Goal: Complete application form

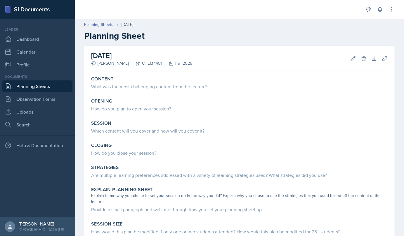
click at [136, 90] on div "Content What was the most challenging content from the lecture?" at bounding box center [239, 84] width 301 height 20
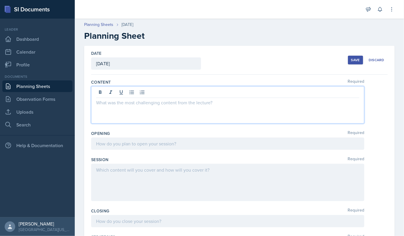
click at [104, 93] on div at bounding box center [227, 104] width 273 height 37
click at [135, 112] on p "Lecture content." at bounding box center [227, 109] width 263 height 7
click at [108, 116] on p at bounding box center [227, 116] width 263 height 7
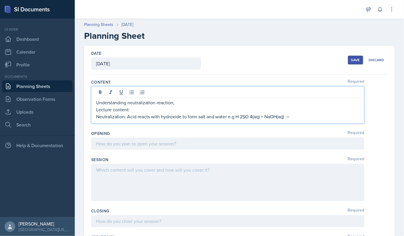
click at [249, 117] on p "Neutralization: Acid reacts with hydroxide to form salt and water e.g H 2SO 4(a…" at bounding box center [227, 116] width 263 height 7
click at [238, 115] on p "Neutralization: Acid reacts with hydroxide to form salt and water e.g H 2SO4(aq…" at bounding box center [227, 116] width 263 height 7
click at [239, 115] on p "Neutralization: Acid reacts with hydroxide to form salt and water e.g H 2SO4(aq…" at bounding box center [227, 116] width 263 height 7
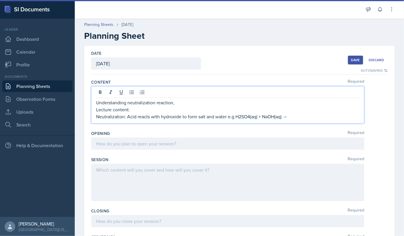
click at [293, 116] on p "Neutralization: Acid reacts with hydroxide to form salt and water e.g H2SO4(aq)…" at bounding box center [227, 116] width 263 height 7
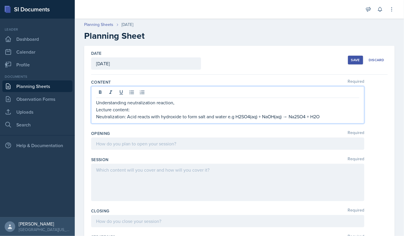
click at [262, 117] on p "Neutralization: Acid reacts with hydroxide to form salt and water e.g H2SO4(aq)…" at bounding box center [227, 116] width 263 height 7
click at [313, 116] on p "Neutralization: Acid reacts with hydroxide to form salt and water e.g H2SO4(aq)…" at bounding box center [227, 116] width 263 height 7
click at [335, 117] on p "Neutralization: Acid reacts with hydroxide to form salt and water e.g H2SO4(aq)…" at bounding box center [227, 116] width 263 height 7
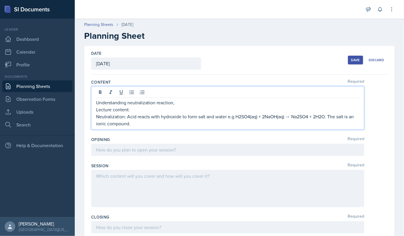
click at [183, 106] on p "Lecture content:" at bounding box center [227, 109] width 263 height 7
click at [177, 103] on p "Understanding neutralization reaction," at bounding box center [227, 102] width 263 height 7
click at [166, 130] on div "Content Required Understanding neutralization reaction, understanding reaction …" at bounding box center [239, 105] width 296 height 57
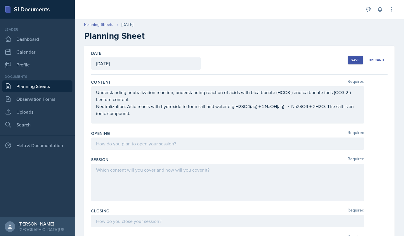
click at [102, 119] on div "Understanding neutralization reaction, understanding reaction of acids with bic…" at bounding box center [227, 104] width 273 height 37
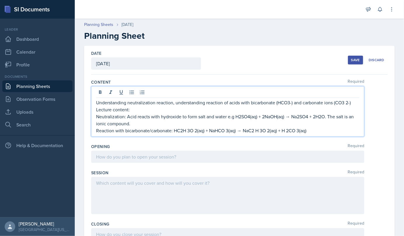
click at [187, 130] on p "Reaction with bicarbonate/carbonate: HC2H 3O 2(aq) + NaHCO 3(aq) → NaC2 H 3O 2(…" at bounding box center [227, 130] width 263 height 7
click at [194, 130] on p "Reaction with bicarbonate/carbonate: HC2H3O 2(aq) + NaHCO 3(aq) → NaC2 H 3O 2(a…" at bounding box center [227, 130] width 263 height 7
click at [254, 130] on p "Reaction with bicarbonate/carbonate: HC2H3O2(aq) + NaHCO 3(aq) → NaC2 H 3O 2(aq…" at bounding box center [227, 130] width 263 height 7
click at [257, 131] on p "Reaction with bicarbonate/carbonate: HC2H3O2(aq) + NaHCO 3(aq) → NaC2H 3O 2(aq)…" at bounding box center [227, 130] width 263 height 7
click at [264, 131] on p "Reaction with bicarbonate/carbonate: HC2H3O2(aq) + NaHCO 3(aq) → NaC2H3O 2(aq) …" at bounding box center [227, 130] width 263 height 7
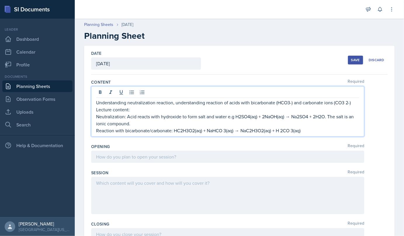
click at [282, 130] on p "Reaction with bicarbonate/carbonate: HC2H3O2(aq) + NaHCO 3(aq) → NaC2H3O2(aq) +…" at bounding box center [227, 130] width 263 height 7
click at [290, 130] on p "Reaction with bicarbonate/carbonate: HC2H3O2(aq) + NaHCO 3(aq) → NaC2H3O2(aq) +…" at bounding box center [227, 130] width 263 height 7
click at [300, 130] on p "Reaction with bicarbonate/carbonate: HC2H3O2(aq) + NaHCO 3(aq) → NaC2H3O2(aq) +…" at bounding box center [227, 130] width 263 height 7
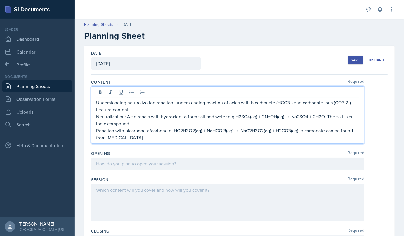
click at [225, 130] on p "Reaction with bicarbonate/carbonate: HC2H3O2(aq) + NaHCO 3(aq) → NaC2H3O2(aq) +…" at bounding box center [227, 134] width 263 height 14
drag, startPoint x: 206, startPoint y: 130, endPoint x: 224, endPoint y: 129, distance: 17.8
click at [224, 129] on p "Reaction with bicarbonate/carbonate: HC2H3O2(aq) + NaHCO3(aq) → NaC2H3O2(aq) + …" at bounding box center [227, 134] width 263 height 14
copy p "NaHCO3"
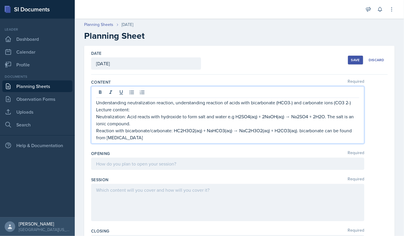
click at [147, 139] on p "Reaction with bicarbonate/carbonate: HC2H3O2(aq) + NaHCO3(aq) → NaC2H3O2(aq) + …" at bounding box center [227, 134] width 263 height 14
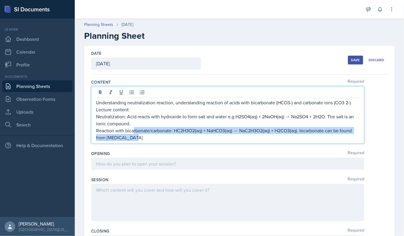
drag, startPoint x: 147, startPoint y: 139, endPoint x: 134, endPoint y: 134, distance: 14.5
click at [134, 134] on p "Reaction with bicarbonate/carbonate: HC2H3O2(aq) + NaHCO3(aq) → NaC2H3O2(aq) + …" at bounding box center [227, 134] width 263 height 14
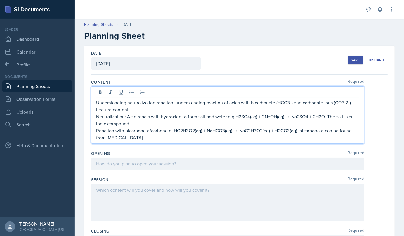
click at [149, 138] on p "Reaction with bicarbonate/carbonate: HC2H3O2(aq) + NaHCO3(aq) → NaC2H3O2(aq) + …" at bounding box center [227, 134] width 263 height 14
click at [169, 137] on p "Reaction with bicarbonate/carbonate: HC2H3O2(aq) + NaHCO3(aq) → NaC2H3O2(aq) + …" at bounding box center [227, 134] width 263 height 14
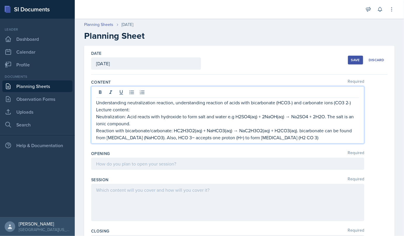
click at [195, 138] on p "Reaction with bicarbonate/carbonate: HC2H3O2(aq) + NaHCO3(aq) → NaC2H3O2(aq) + …" at bounding box center [227, 134] width 263 height 14
click at [302, 137] on p "Reaction with bicarbonate/carbonate: HC2H3O2(aq) + NaHCO3(aq) → NaC2H3O2(aq) + …" at bounding box center [227, 134] width 263 height 14
click at [308, 138] on p "Reaction with bicarbonate/carbonate: HC2H3O2(aq) + NaHCO3(aq) → NaC2H3O2(aq) + …" at bounding box center [227, 134] width 263 height 14
drag, startPoint x: 171, startPoint y: 138, endPoint x: 310, endPoint y: 139, distance: 139.5
click at [310, 139] on p "Reaction with bicarbonate/carbonate: HC2H3O2(aq) + NaHCO3(aq) → NaC2H3O2(aq) + …" at bounding box center [227, 134] width 263 height 14
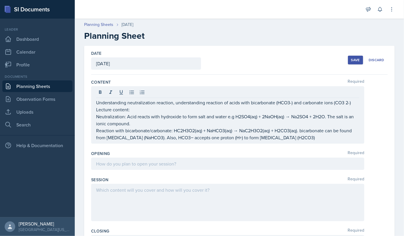
click at [104, 93] on div at bounding box center [227, 93] width 263 height 10
click at [99, 91] on icon at bounding box center [100, 92] width 3 height 4
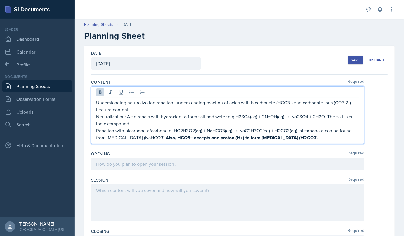
click at [319, 141] on div "Understanding neutralization reaction, understanding reaction of acids with bic…" at bounding box center [227, 115] width 273 height 58
click at [314, 136] on strong "Also, HCO3− accepts one proton (H+) to form [MEDICAL_DATA] (H2CO3" at bounding box center [240, 138] width 151 height 7
click at [315, 138] on p "Reaction with bicarbonate/carbonate: HC2H3O2(aq) + NaHCO3(aq) → NaC2H3O2(aq) + …" at bounding box center [227, 134] width 263 height 14
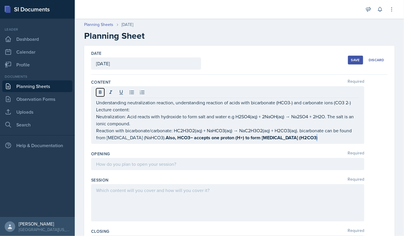
click at [97, 95] on button at bounding box center [100, 92] width 8 height 8
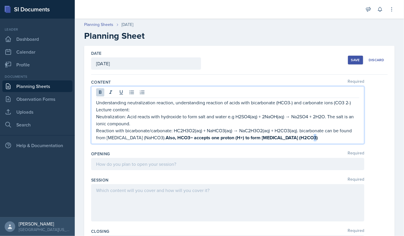
click at [319, 138] on p "Reaction with bicarbonate/carbonate: HC2H3O2(aq) + NaHCO3(aq) → NaC2H3O2(aq) + …" at bounding box center [227, 134] width 263 height 14
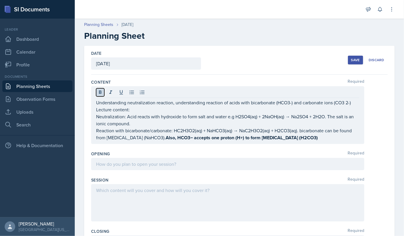
click at [101, 90] on icon at bounding box center [100, 92] width 3 height 4
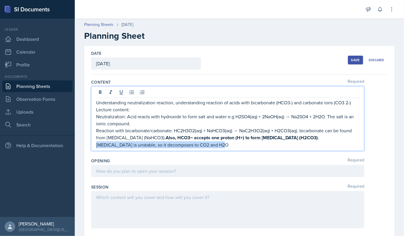
drag, startPoint x: 96, startPoint y: 144, endPoint x: 224, endPoint y: 142, distance: 128.4
click at [224, 142] on p "[MEDICAL_DATA] is unstable, so it decomposes to CO2 and H2O" at bounding box center [227, 145] width 263 height 7
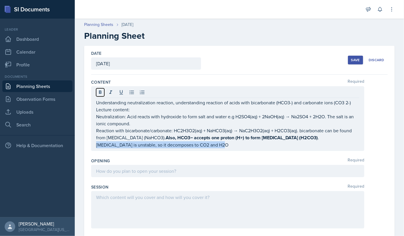
click at [100, 91] on icon at bounding box center [100, 93] width 6 height 6
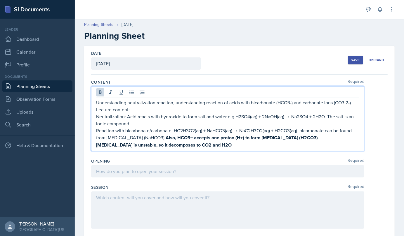
click at [227, 143] on p "[MEDICAL_DATA] is unstable, so it decomposes to CO2 and H2O" at bounding box center [227, 145] width 263 height 7
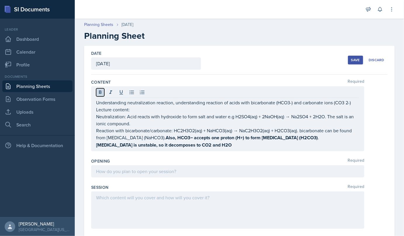
click at [99, 91] on icon at bounding box center [100, 92] width 3 height 4
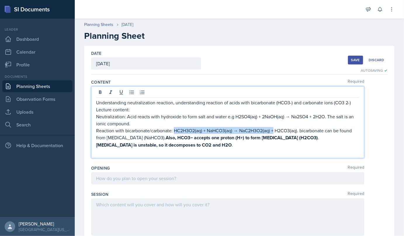
drag, startPoint x: 173, startPoint y: 130, endPoint x: 274, endPoint y: 128, distance: 101.3
click at [274, 128] on p "Reaction with bicarbonate/carbonate: HC2H3O2(aq) + NaHCO3(aq) → NaC2H3O2(aq) + …" at bounding box center [227, 134] width 263 height 14
copy p "HC2H3O2(aq) + NaHCO3(aq) → NaC2H3O2(aq) +"
click at [108, 151] on p at bounding box center [227, 152] width 263 height 7
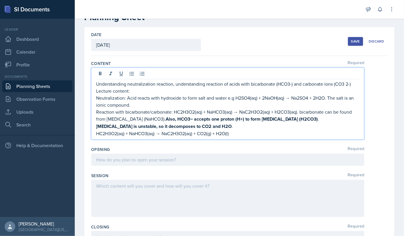
scroll to position [19, 0]
click at [352, 83] on p "Understanding neutralization reaction, understanding reaction of acids with bic…" at bounding box center [227, 84] width 263 height 7
click at [236, 141] on div "Content Required Understanding neutralization reaction, understanding reaction …" at bounding box center [239, 101] width 296 height 86
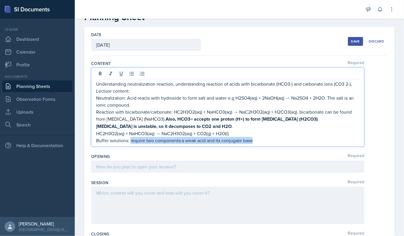
drag, startPoint x: 130, startPoint y: 140, endPoint x: 252, endPoint y: 143, distance: 122.6
click at [252, 143] on p "Buffer solutions: require two components:a weak acid and its conjugate base" at bounding box center [227, 140] width 263 height 7
click at [99, 74] on icon at bounding box center [100, 74] width 3 height 4
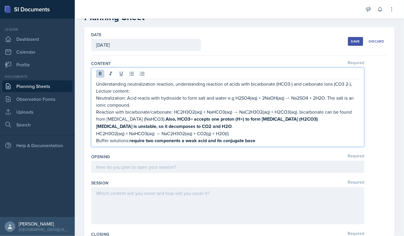
click at [261, 142] on p "Buffer solutions: require two components a weak acid and its conjugate base" at bounding box center [227, 140] width 263 height 7
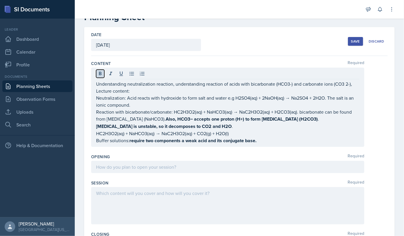
click at [100, 73] on icon at bounding box center [100, 74] width 3 height 4
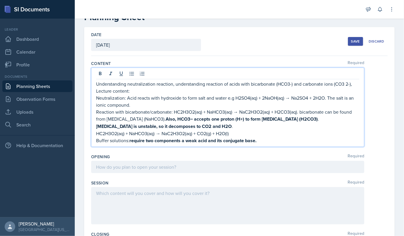
click at [132, 90] on p "Lecture content:" at bounding box center [227, 91] width 263 height 7
click at [355, 82] on div "Understanding neutralization reaction, understanding reaction of acids with bic…" at bounding box center [227, 107] width 273 height 79
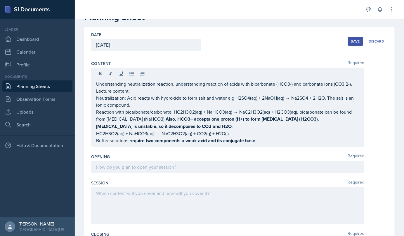
click at [355, 86] on div "Understanding neutralization reaction, understanding reaction of acids with bic…" at bounding box center [227, 107] width 273 height 79
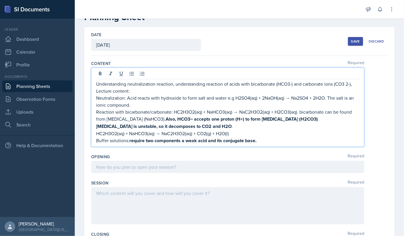
click at [353, 83] on p "Understanding neutralization reaction, understanding reaction of acids with bic…" at bounding box center [227, 84] width 263 height 7
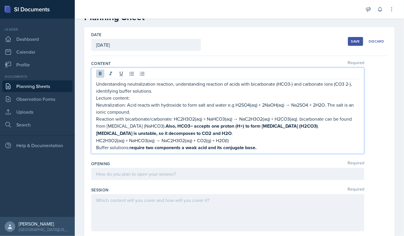
click at [267, 146] on p "Buffer solutions: require two components a weak acid and its conjugate base." at bounding box center [227, 147] width 263 height 7
click at [293, 148] on strong "require two components a weak acid and its conjugate base. e.g H3PO4 and H2PO4-" at bounding box center [218, 147] width 179 height 7
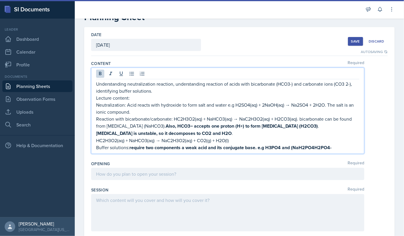
click at [294, 147] on strong "require two components a weak acid and its conjugate base. e.g H3PO4 and (NaH2P…" at bounding box center [230, 147] width 202 height 7
click at [315, 147] on strong "require two components a weak acid and its conjugate base. e.g H3PO4 and NaH2PO…" at bounding box center [229, 147] width 200 height 7
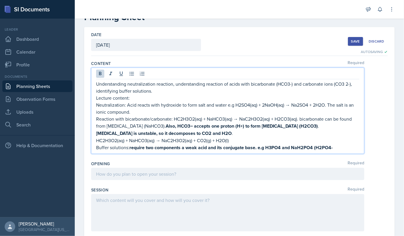
click at [332, 148] on strong "require two components a weak acid and its conjugate base. e.g H3PO4 and NaH2PO…" at bounding box center [230, 147] width 203 height 7
click at [198, 131] on strong "[MEDICAL_DATA] is unstable, so it decomposes to CO2 and H2O" at bounding box center [163, 133] width 135 height 7
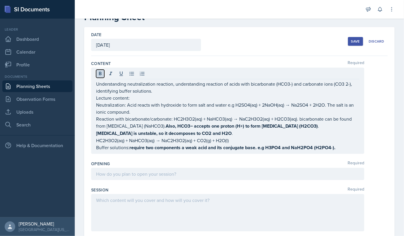
click at [101, 73] on icon at bounding box center [100, 74] width 3 height 4
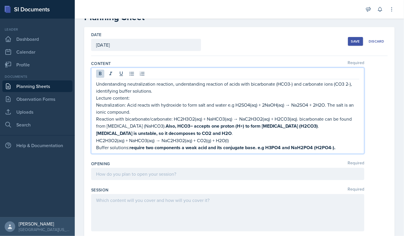
click at [338, 146] on p "Buffer solutions: require two components a weak acid and its conjugate base. e.…" at bounding box center [227, 147] width 263 height 7
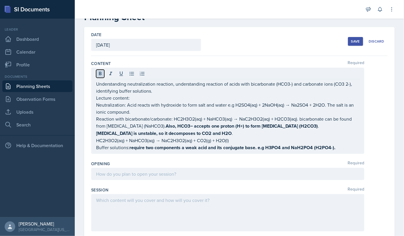
click at [99, 72] on icon at bounding box center [100, 74] width 3 height 4
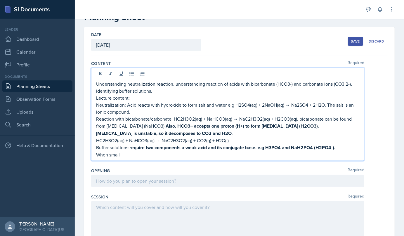
click at [151, 93] on p "Understanding neutralization reaction, understanding reaction of acids with bic…" at bounding box center [227, 88] width 263 height 14
click at [123, 156] on p "When small" at bounding box center [227, 154] width 263 height 7
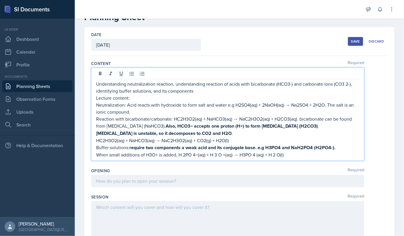
click at [183, 155] on p "When small additions of H3O+ is added, H 2PO 4−(aq) + H 3 O +(aq) → H3PO 4 (aq)…" at bounding box center [227, 154] width 263 height 7
click at [193, 154] on p "When small additions of H3O+ is added, H2PO 4−(aq) + H 3 O +(aq) → H3PO 4 (aq) …" at bounding box center [227, 154] width 263 height 7
click at [179, 153] on p "When small additions of H3O+ is added, H2PO4−(aq) + H 3 O +(aq) → H3PO 4 (aq) +…" at bounding box center [227, 154] width 263 height 7
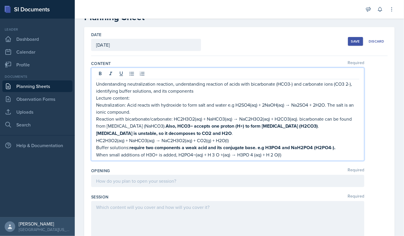
click at [214, 155] on p "When small additions of H3O+ is added, H2PO4−(aq) + H 3 O +(aq) → H3PO 4 (aq) +…" at bounding box center [227, 154] width 263 height 7
click at [217, 155] on p "When small additions of H3O+ is added, H2PO4−(aq) + H3 O +(aq) → H3PO 4 (aq) + …" at bounding box center [227, 154] width 263 height 7
click at [220, 154] on p "When small additions of H3O+ is added, H2PO4−(aq) + H3O +(aq) → H3PO 4 (aq) + H…" at bounding box center [227, 154] width 263 height 7
click at [248, 155] on p "When small additions of H3O+ is added, H2PO4−(aq) + H3O+(aq) → H3PO 4 (aq) + H …" at bounding box center [227, 154] width 263 height 7
click at [251, 155] on p "When small additions of H3O+ is added, H2PO4−(aq) + H3O+(aq) → H3PO4 (aq) + H 2…" at bounding box center [227, 154] width 263 height 7
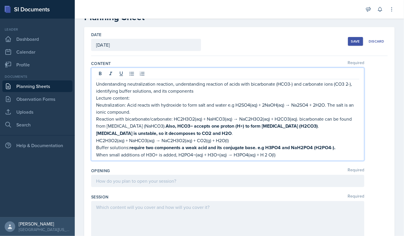
click at [266, 154] on p "When small additions of H3O+ is added, H2PO4−(aq) + H3O+(aq) → H3PO4(aq) + H 2 …" at bounding box center [227, 154] width 263 height 7
click at [269, 155] on p "When small additions of H3O+ is added, H2PO4−(aq) + H3O+(aq) → H3PO4(aq) + H2 O…" at bounding box center [227, 154] width 263 height 7
click at [277, 158] on div "Understanding neutralization reaction, understanding reaction of acids with bic…" at bounding box center [227, 114] width 273 height 93
click at [276, 155] on p "When small additions of H3O+ is added, H2PO4−(aq) + H3O+(aq) → H3PO4(aq) + H2O(…" at bounding box center [227, 154] width 263 height 7
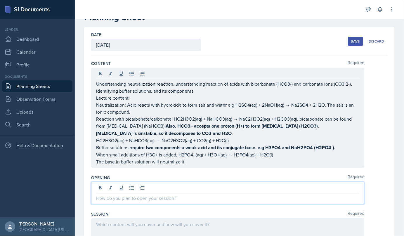
click at [107, 187] on div at bounding box center [227, 193] width 273 height 22
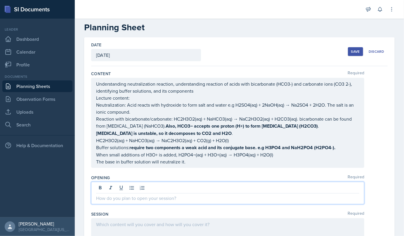
click at [108, 199] on p at bounding box center [227, 198] width 263 height 7
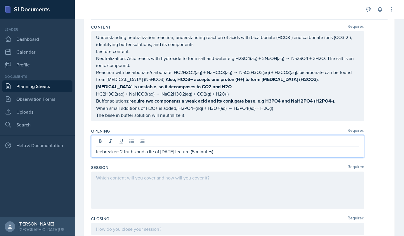
scroll to position [55, 0]
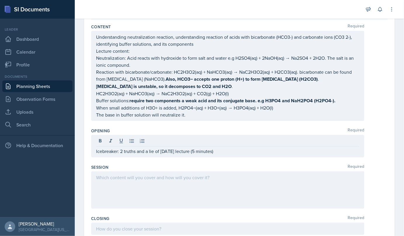
click at [190, 181] on div at bounding box center [227, 190] width 273 height 37
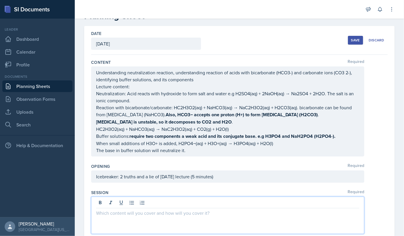
scroll to position [30, 0]
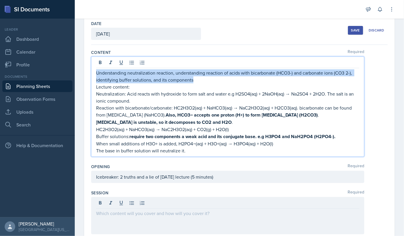
drag, startPoint x: 97, startPoint y: 73, endPoint x: 195, endPoint y: 81, distance: 98.9
click at [195, 81] on p "Understanding neutralization reaction, understanding reaction of acids with bic…" at bounding box center [227, 76] width 263 height 14
copy p "Understanding neutralization reaction, understanding reaction of acids with bic…"
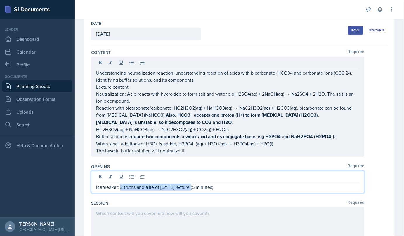
drag, startPoint x: 120, startPoint y: 176, endPoint x: 189, endPoint y: 187, distance: 70.4
click at [189, 187] on p "Icebreaker: 2 truths and a lie of [DATE] lecture (5 minutes)" at bounding box center [227, 187] width 263 height 7
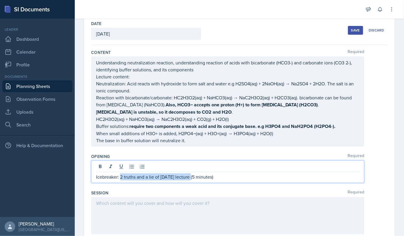
scroll to position [20, 0]
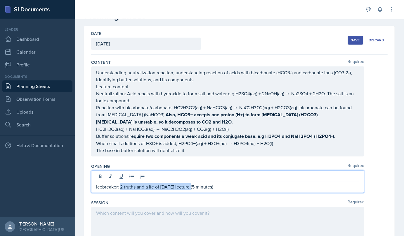
copy p "2 truths and a lie of [DATE] lecture"
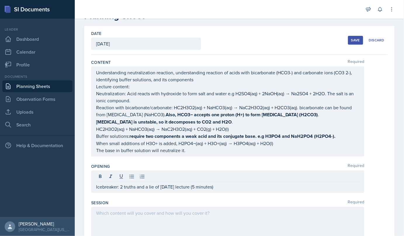
click at [118, 223] on div at bounding box center [227, 225] width 273 height 37
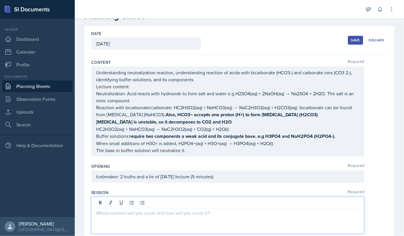
scroll to position [30, 0]
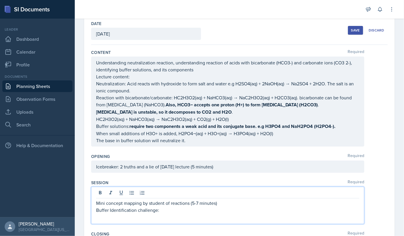
click at [191, 201] on p "Mini concept mapping by student of reactions (5-7 minutes)" at bounding box center [227, 203] width 263 height 7
click at [168, 202] on p "Mini concept mapping by student of reactions (5-7 minutes)" at bounding box center [227, 203] width 263 height 7
click at [169, 201] on p "Mini concept mapping by student of reactions (5-7 minutes)" at bounding box center [227, 203] width 263 height 7
click at [170, 209] on p "Buffer Identification challenge:" at bounding box center [227, 210] width 263 height 7
click at [219, 204] on p "Mini concept mapping by student for reactions (5-7 minutes)" at bounding box center [227, 203] width 263 height 7
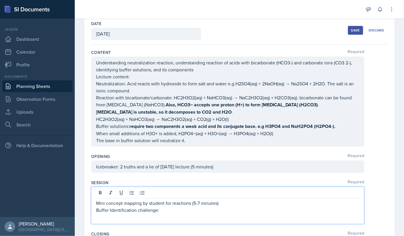
click at [168, 209] on p "Buffer Identification challenge:" at bounding box center [227, 210] width 263 height 7
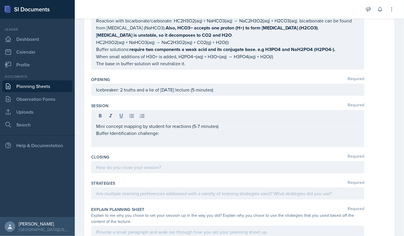
drag, startPoint x: 124, startPoint y: 172, endPoint x: 115, endPoint y: 169, distance: 9.2
click at [115, 169] on div at bounding box center [227, 167] width 273 height 12
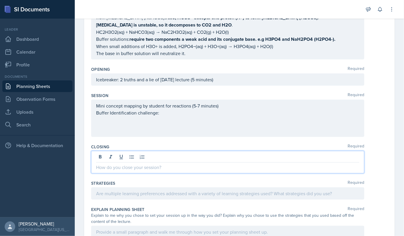
click at [115, 169] on p at bounding box center [227, 167] width 263 height 7
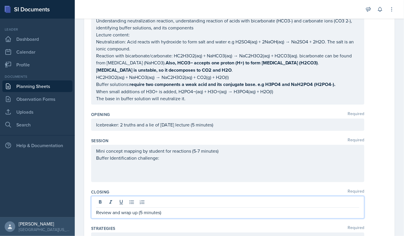
scroll to position [82, 0]
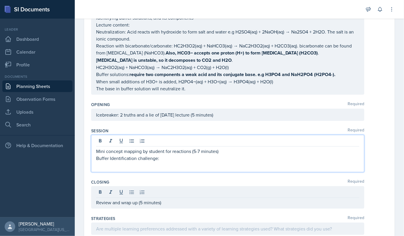
click at [160, 158] on p "Buffer Identification challenge:" at bounding box center [227, 158] width 263 height 7
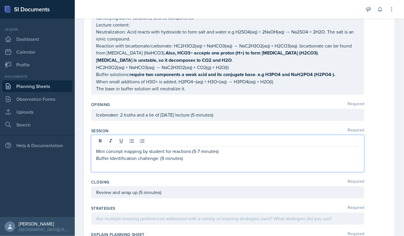
click at [192, 150] on p "Mini concept mapping by student for reactions (5-7 minutes)" at bounding box center [227, 151] width 263 height 7
click at [191, 151] on p "Mini concept mapping by student for reactions (5-7 minutes)" at bounding box center [227, 151] width 263 height 7
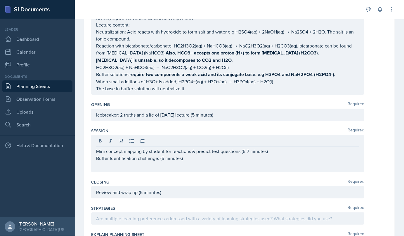
click at [126, 172] on div "Session Required Mini concept mapping by student for reactions & predict test q…" at bounding box center [239, 151] width 296 height 51
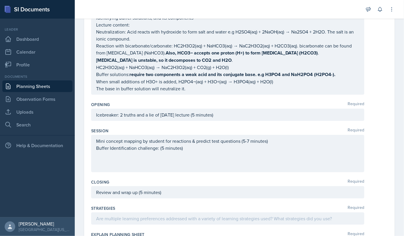
click at [117, 167] on div "Mini concept mapping by student for reactions & predict test questions (5-7 min…" at bounding box center [227, 153] width 273 height 37
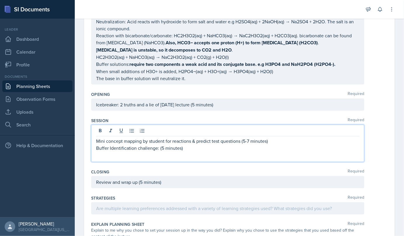
click at [101, 155] on p at bounding box center [227, 155] width 263 height 7
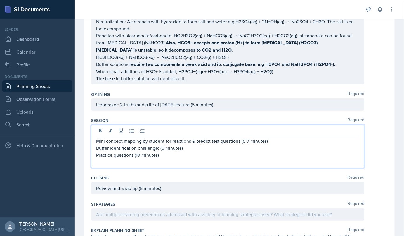
click at [134, 153] on p "Practice questions (10 minutes)" at bounding box center [227, 155] width 263 height 7
click at [131, 164] on p at bounding box center [227, 162] width 263 height 7
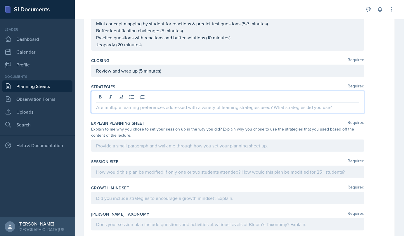
click at [176, 104] on p at bounding box center [227, 107] width 263 height 7
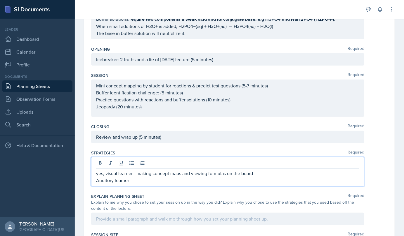
scroll to position [129, 0]
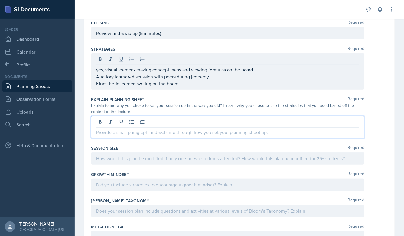
click at [134, 131] on p at bounding box center [227, 132] width 263 height 7
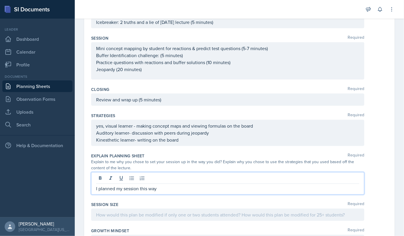
scroll to position [174, 0]
drag, startPoint x: 161, startPoint y: 188, endPoint x: 175, endPoint y: 191, distance: 14.2
click at [175, 191] on div "I planned my session this way to" at bounding box center [227, 184] width 273 height 22
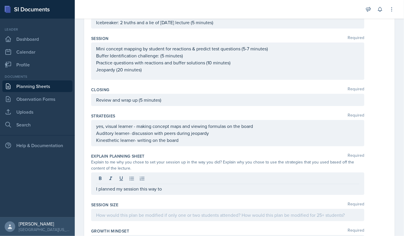
click at [175, 191] on div "I planned my session this way to" at bounding box center [227, 184] width 273 height 22
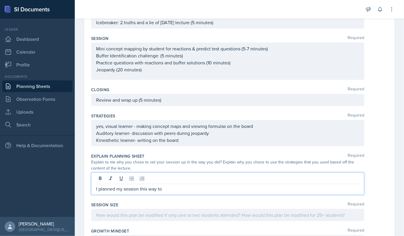
click at [175, 191] on div "I planned my session this way to" at bounding box center [227, 184] width 273 height 22
click at [167, 187] on p "I planned my session this way to" at bounding box center [227, 189] width 263 height 7
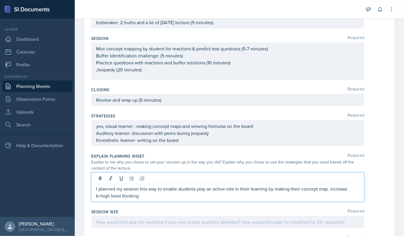
click at [102, 195] on p "I planned my session this way to enable students play an active role in their l…" at bounding box center [227, 193] width 263 height 14
click at [100, 194] on p "I planned my session this way to enable students play an active role in their l…" at bounding box center [227, 193] width 263 height 14
click at [138, 196] on p "I planned my session this way to enable students play an active role in their l…" at bounding box center [227, 193] width 263 height 14
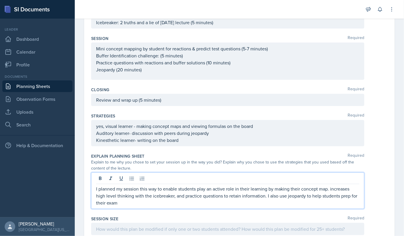
click at [105, 199] on p "I planned my session this way to enable students play an active role in their l…" at bounding box center [227, 196] width 263 height 21
click at [129, 201] on p "I planned my session this way to enable students play an active role in their l…" at bounding box center [227, 196] width 263 height 21
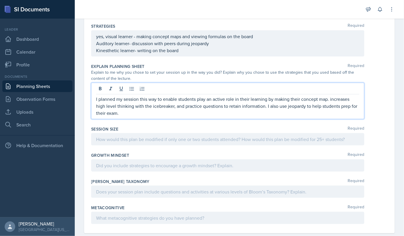
scroll to position [273, 0]
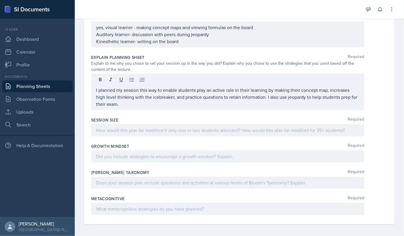
click at [117, 136] on div "Session Size Required" at bounding box center [239, 128] width 296 height 26
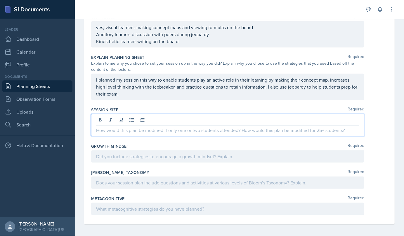
click at [114, 131] on p at bounding box center [227, 130] width 263 height 7
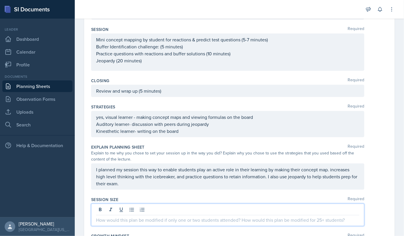
scroll to position [193, 0]
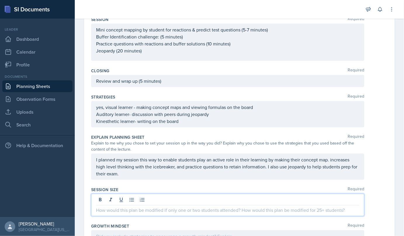
click at [97, 33] on p "Mini concept mapping by student for reactions & predict test questions (5-7 min…" at bounding box center [227, 29] width 263 height 7
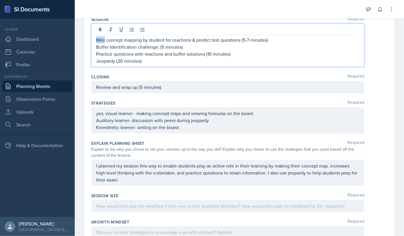
click at [97, 38] on p "Mini concept mapping by student for reactions & predict test questions (5-7 min…" at bounding box center [227, 39] width 263 height 7
click at [97, 39] on p "Mini concept mapping by student for reactions & predict test questions (5-7 min…" at bounding box center [227, 39] width 263 height 7
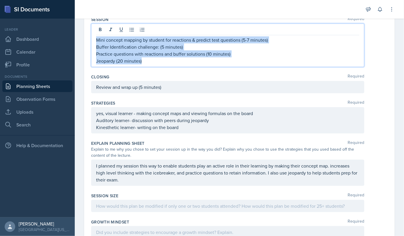
drag, startPoint x: 96, startPoint y: 38, endPoint x: 142, endPoint y: 64, distance: 53.5
click at [142, 64] on div "Mini concept mapping by student for reactions & predict test questions (5-7 min…" at bounding box center [227, 45] width 273 height 43
copy div "Mini concept mapping by student for reactions & predict test questions (5-7 min…"
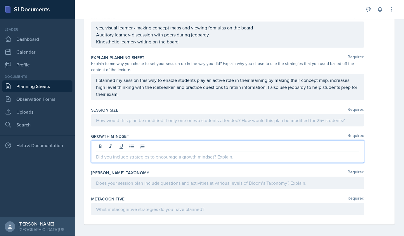
click at [108, 156] on p at bounding box center [227, 156] width 263 height 7
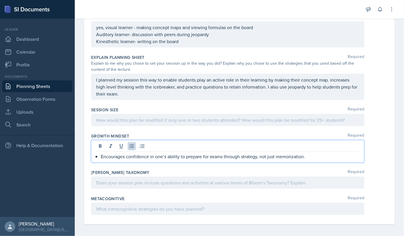
click at [101, 156] on p "Encourages confidence in one’s ability to prepare for exams through strategy, n…" at bounding box center [230, 156] width 258 height 7
click at [301, 158] on div "Encourages confidence in one’s ability to prepare for exams through strategy, n…" at bounding box center [227, 151] width 273 height 22
click at [303, 156] on p "Encourages confidence in one’s ability to prepare for exams through strategy, n…" at bounding box center [227, 156] width 263 height 7
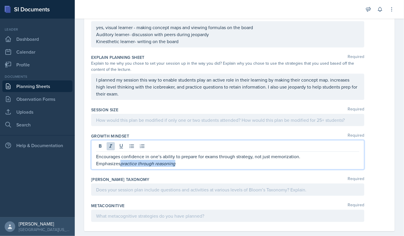
drag, startPoint x: 176, startPoint y: 164, endPoint x: 121, endPoint y: 163, distance: 54.9
click at [121, 163] on p "Emphasizes practice through reasoning" at bounding box center [227, 163] width 263 height 7
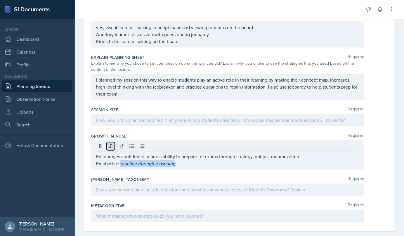
click at [110, 144] on icon at bounding box center [111, 147] width 6 height 6
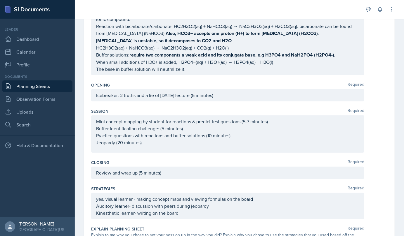
scroll to position [280, 0]
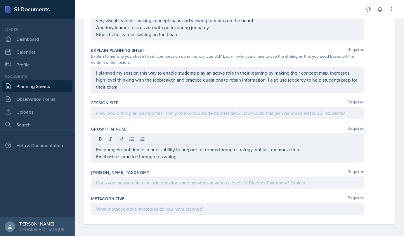
click at [94, 148] on div "Encourages confidence in one’s ability to prepare for exams through strategy, n…" at bounding box center [227, 147] width 273 height 29
click at [95, 147] on div "Encourages confidence in one’s ability to prepare for exams through strategy, n…" at bounding box center [227, 147] width 273 height 29
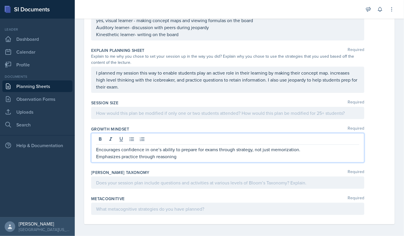
click at [96, 148] on p "Encourages confidence in one’s ability to prepare for exams through strategy, n…" at bounding box center [227, 149] width 263 height 7
click at [126, 150] on p "Concept map Encourages confidence in one’s ability to prepare for exams through…" at bounding box center [227, 149] width 263 height 7
click at [99, 156] on p "Emphasizes practice through reasoning" at bounding box center [227, 156] width 263 height 7
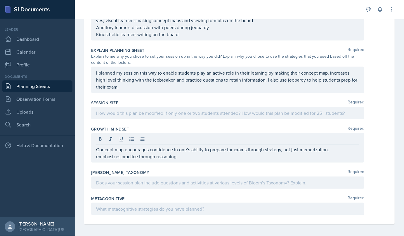
click at [94, 155] on div "Concept map encourages confidence in one’s ability to prepare for exams through…" at bounding box center [227, 147] width 273 height 29
click at [96, 155] on div "Concept map encourages confidence in one’s ability to prepare for exams through…" at bounding box center [227, 147] width 273 height 29
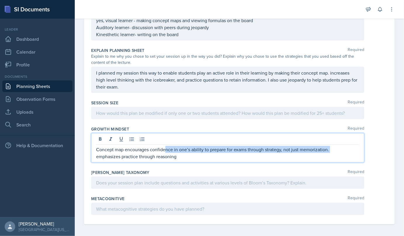
drag, startPoint x: 96, startPoint y: 155, endPoint x: 165, endPoint y: 64, distance: 114.3
click at [165, 64] on div "Content Required Understanding neutralization reaction, understanding reaction …" at bounding box center [239, 10] width 296 height 430
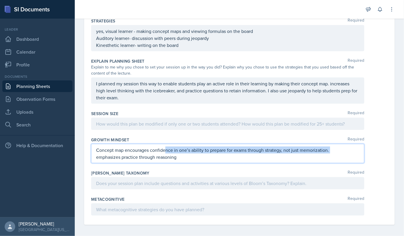
scroll to position [270, 0]
click at [96, 155] on p "emphasizes practice through reasoning" at bounding box center [227, 156] width 263 height 7
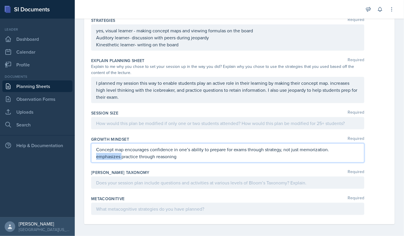
click at [96, 155] on p "emphasizes practice through reasoning" at bounding box center [227, 156] width 263 height 7
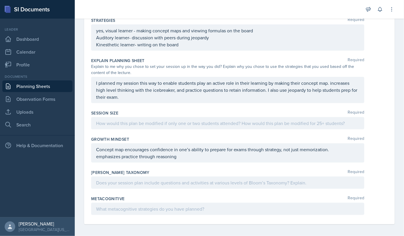
click at [94, 155] on div "Concept map encourages confidence in one’s ability to prepare for exams through…" at bounding box center [227, 153] width 273 height 19
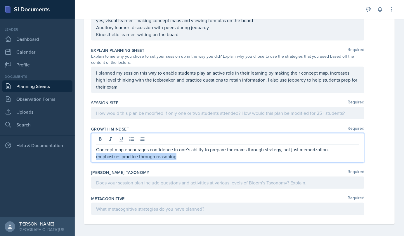
click at [97, 154] on p "emphasizes practice through reasoning" at bounding box center [227, 156] width 263 height 7
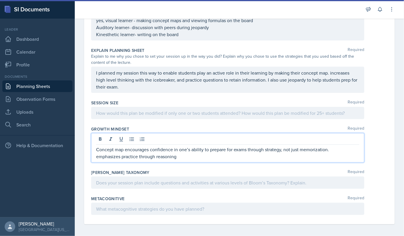
click at [96, 155] on p "emphasizes practice through reasoning" at bounding box center [227, 156] width 263 height 7
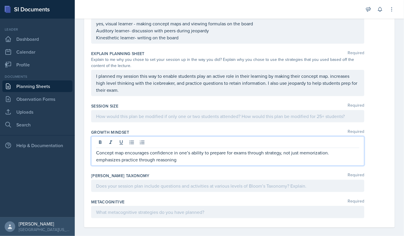
scroll to position [277, 0]
click at [238, 157] on p "buffer identification practice emphasizes practice through reasoning" at bounding box center [227, 159] width 263 height 7
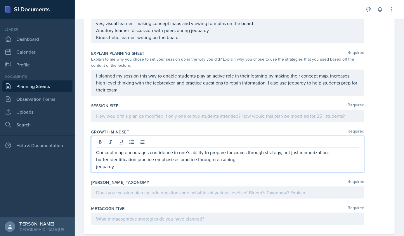
click at [116, 165] on p "jeopardy" at bounding box center [227, 166] width 263 height 7
click at [118, 165] on p "jeopardy Normalizes mistakes in a low-stakes, fun setting — builds persistence …" at bounding box center [227, 166] width 263 height 7
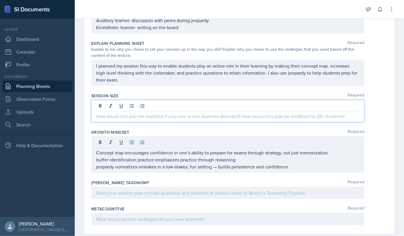
click at [112, 117] on p at bounding box center [227, 116] width 263 height 7
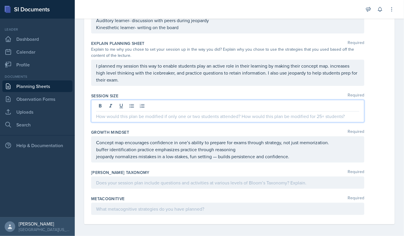
scroll to position [284, 0]
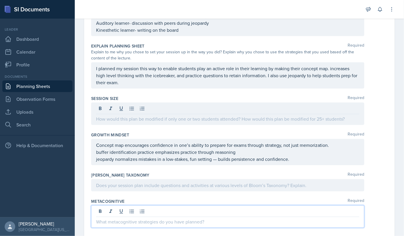
click at [118, 206] on div at bounding box center [227, 217] width 273 height 22
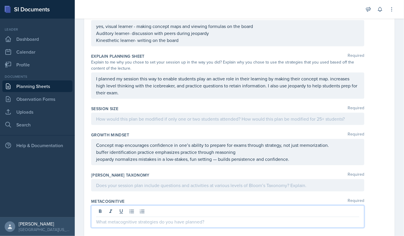
click at [113, 219] on p at bounding box center [227, 222] width 263 height 7
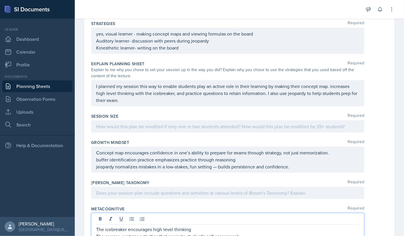
scroll to position [277, 0]
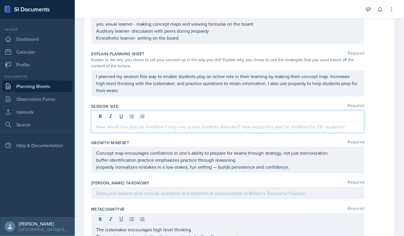
click at [102, 126] on p at bounding box center [227, 126] width 263 height 7
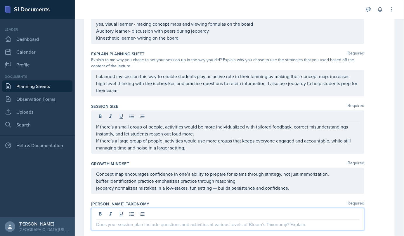
click at [194, 210] on div at bounding box center [227, 219] width 273 height 22
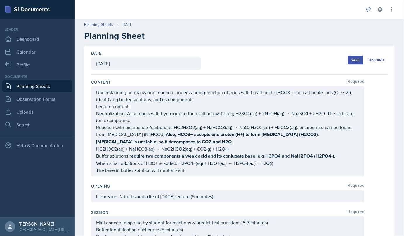
scroll to position [322, 0]
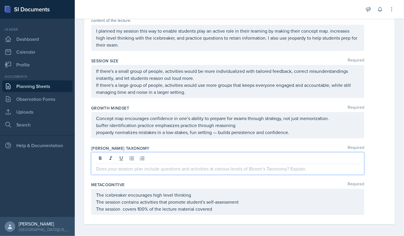
paste div
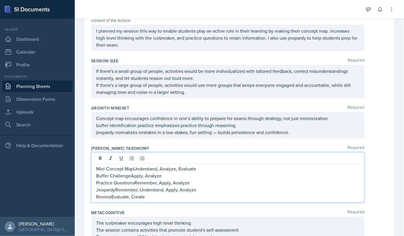
click at [133, 168] on p "Mini Concept MapUnderstand, Analyze, Evaluate" at bounding box center [227, 168] width 263 height 7
click at [221, 167] on p "Mini Concept Map falls under Understand, Analyze, Evaluate" at bounding box center [227, 168] width 263 height 7
click at [170, 195] on p "Review falls under Evaluate, Create" at bounding box center [227, 196] width 263 height 7
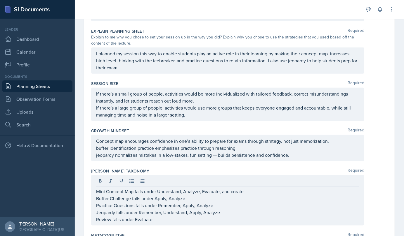
scroll to position [0, 0]
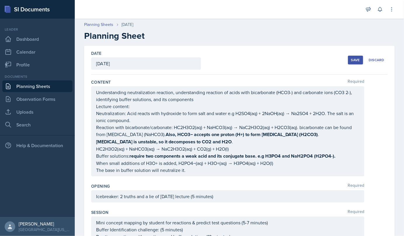
click at [351, 59] on div "Save" at bounding box center [355, 60] width 9 height 5
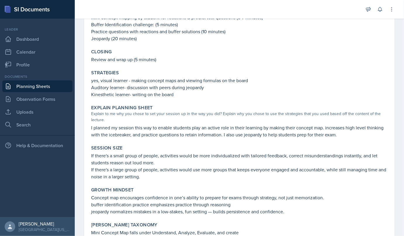
scroll to position [292, 0]
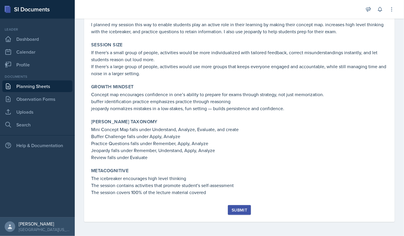
click at [238, 213] on div "Submit" at bounding box center [238, 210] width 15 height 5
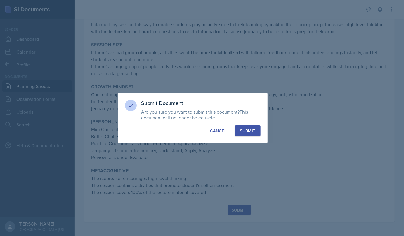
click at [251, 133] on div "Submit" at bounding box center [247, 131] width 15 height 6
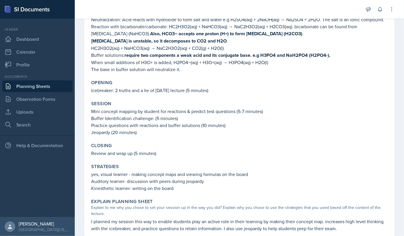
scroll to position [0, 0]
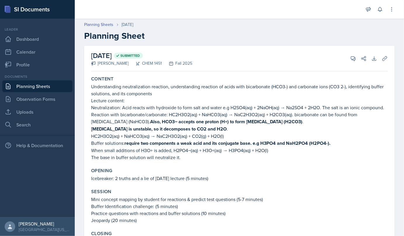
click at [53, 83] on link "Planning Sheets" at bounding box center [37, 87] width 70 height 12
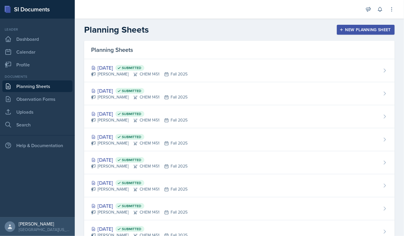
click at [53, 83] on link "Planning Sheets" at bounding box center [37, 87] width 70 height 12
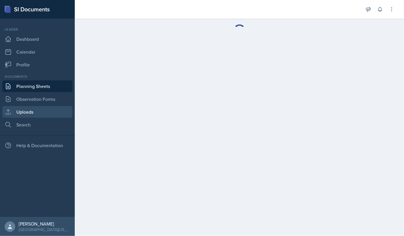
click at [30, 108] on link "Uploads" at bounding box center [37, 112] width 70 height 12
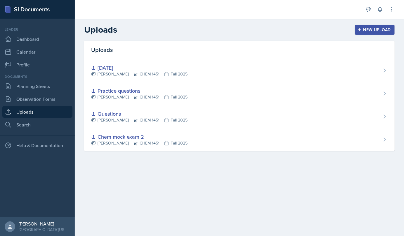
click at [128, 89] on div "Practice questions" at bounding box center [139, 91] width 96 height 8
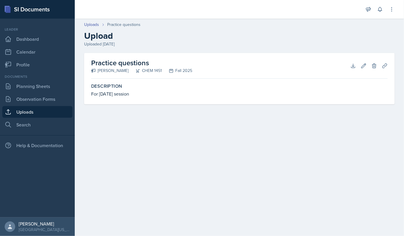
click at [138, 90] on div "For Wednesday 8th October session" at bounding box center [239, 93] width 296 height 7
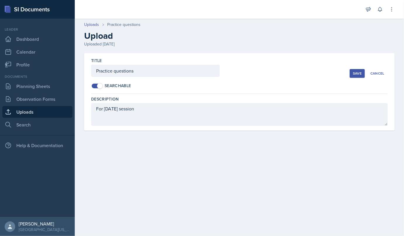
click at [357, 72] on div "Save" at bounding box center [356, 73] width 9 height 5
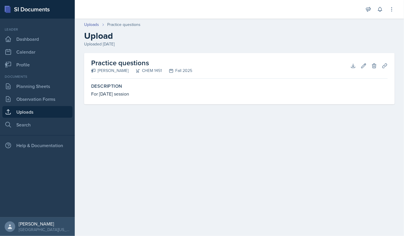
click at [34, 116] on link "Uploads" at bounding box center [37, 112] width 70 height 12
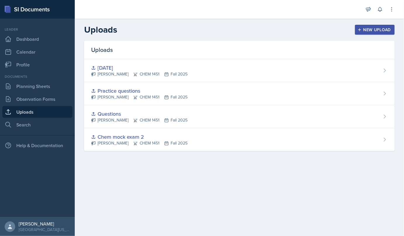
click at [94, 91] on icon at bounding box center [93, 91] width 5 height 5
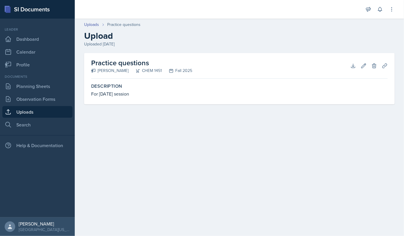
click at [116, 70] on div "[PERSON_NAME]" at bounding box center [109, 71] width 37 height 6
click at [212, 56] on div "Practice questions Elina Obodo CHEM 1451 Fall 2025 Download Edit Delete Plannin…" at bounding box center [239, 66] width 296 height 26
click at [354, 66] on icon at bounding box center [353, 66] width 4 height 4
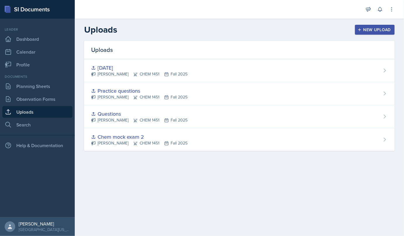
click at [132, 68] on div "[DATE]" at bounding box center [139, 68] width 96 height 8
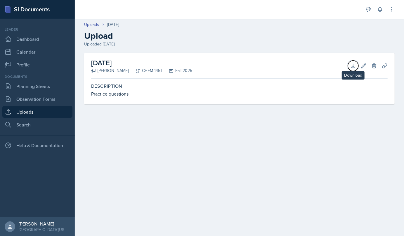
click at [351, 67] on icon at bounding box center [353, 66] width 4 height 4
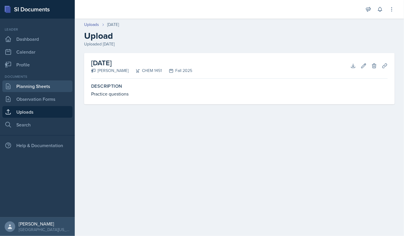
click at [26, 90] on link "Planning Sheets" at bounding box center [37, 87] width 70 height 12
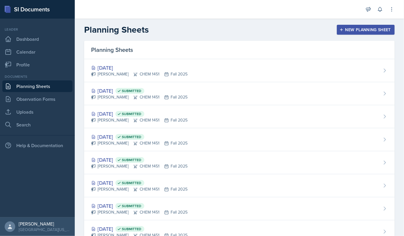
click at [136, 96] on div "Elina Obodo CHEM 1451 Fall 2025" at bounding box center [139, 97] width 96 height 6
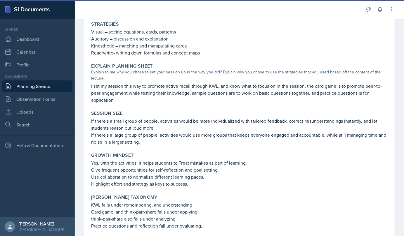
scroll to position [338, 0]
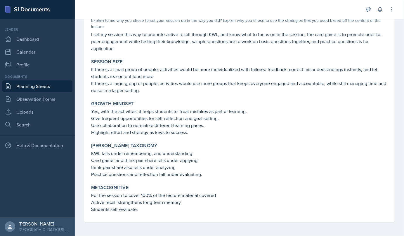
click at [142, 195] on p "For the session to cover 100% of the lecture material covered" at bounding box center [239, 195] width 296 height 7
drag, startPoint x: 129, startPoint y: 195, endPoint x: 219, endPoint y: 198, distance: 90.5
click at [219, 198] on p "For the session to cover 100% of the lecture material covered" at bounding box center [239, 195] width 296 height 7
copy p "cover 100% of the lecture material covered"
click at [219, 198] on p "For the session to cover 100% of the lecture material covered" at bounding box center [239, 195] width 296 height 7
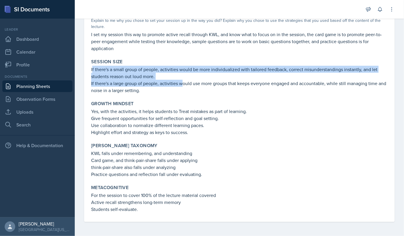
drag, startPoint x: 92, startPoint y: 71, endPoint x: 181, endPoint y: 80, distance: 88.8
click at [181, 80] on div "If there's a small group of people, activities would be more individualized wit…" at bounding box center [239, 80] width 296 height 28
click at [181, 80] on p "If there's a large group of people, activities would use more groups that keeps…" at bounding box center [239, 87] width 296 height 14
click at [107, 67] on p "If there's a small group of people, activities would be more individualized wit…" at bounding box center [239, 73] width 296 height 14
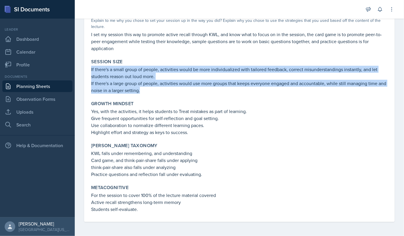
drag, startPoint x: 91, startPoint y: 68, endPoint x: 158, endPoint y: 92, distance: 70.9
click at [158, 92] on div "If there's a small group of people, activities would be more individualized wit…" at bounding box center [239, 80] width 296 height 28
copy div "If there's a small group of people, activities would be more individualized wit…"
